Goal: Find contact information: Find contact information

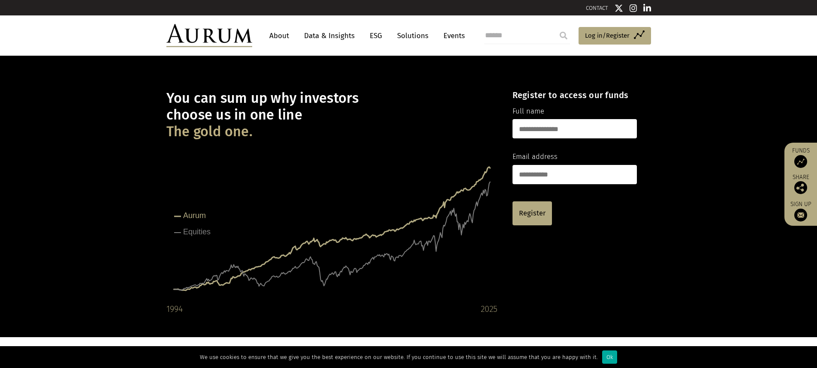
click at [593, 8] on link "CONTACT" at bounding box center [597, 8] width 22 height 6
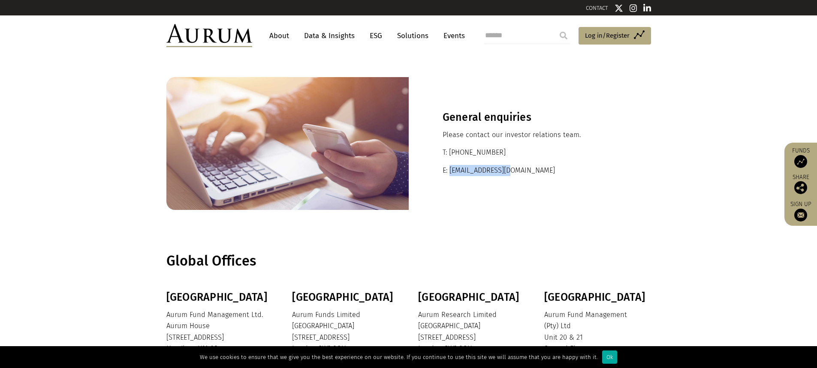
drag, startPoint x: 521, startPoint y: 169, endPoint x: 450, endPoint y: 175, distance: 71.9
click at [450, 175] on p "E: ir@aurumfunds.com" at bounding box center [530, 170] width 175 height 11
copy p "ir@aurumfunds.com"
